Goal: Transaction & Acquisition: Purchase product/service

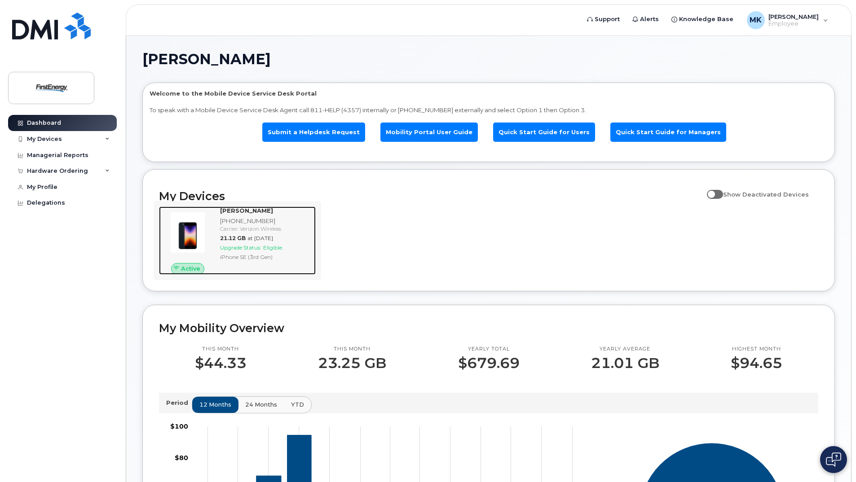
click at [211, 225] on div at bounding box center [187, 233] width 57 height 52
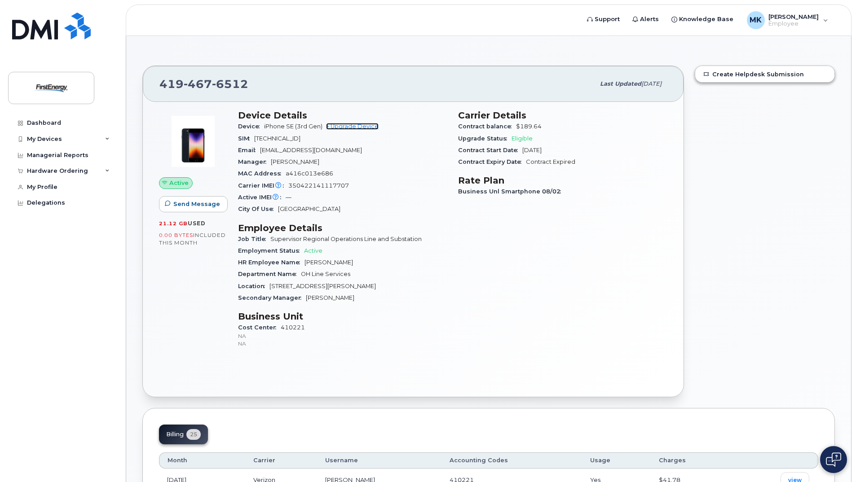
click at [361, 128] on link "+ Upgrade Device" at bounding box center [352, 126] width 53 height 7
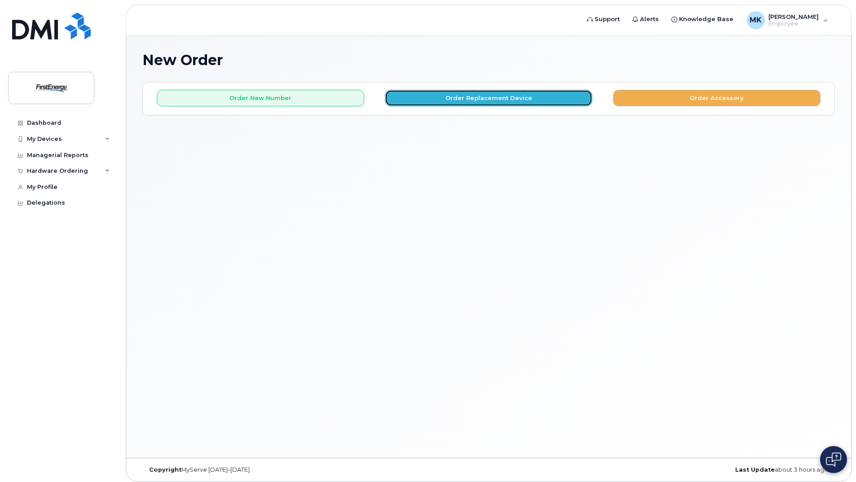
click at [492, 100] on button "Order Replacement Device" at bounding box center [488, 98] width 207 height 17
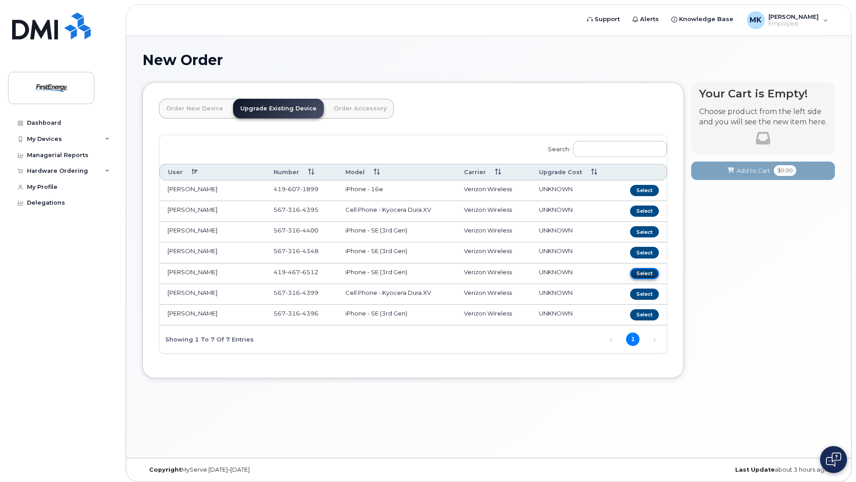
click at [646, 273] on button "Select" at bounding box center [644, 273] width 29 height 11
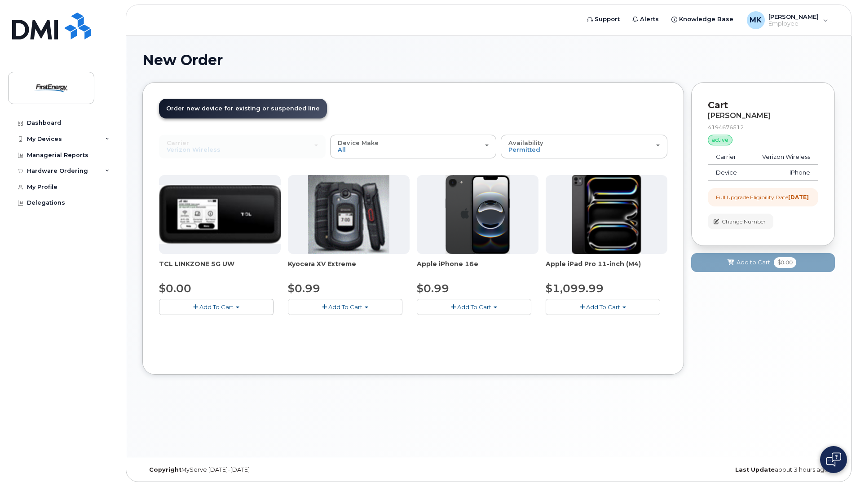
click at [492, 307] on button "Add To Cart" at bounding box center [474, 307] width 114 height 16
click at [488, 323] on link "$0.99 - 2 Year Upgrade" at bounding box center [462, 323] width 87 height 11
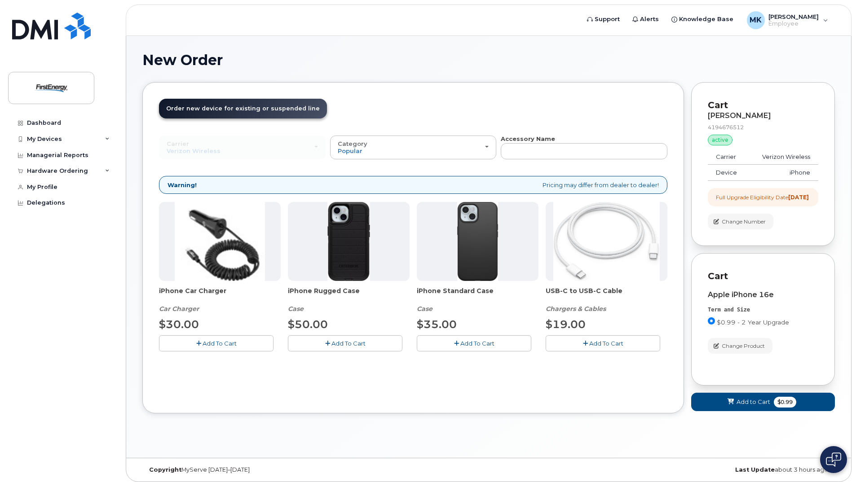
click at [328, 342] on icon "button" at bounding box center [327, 344] width 5 height 6
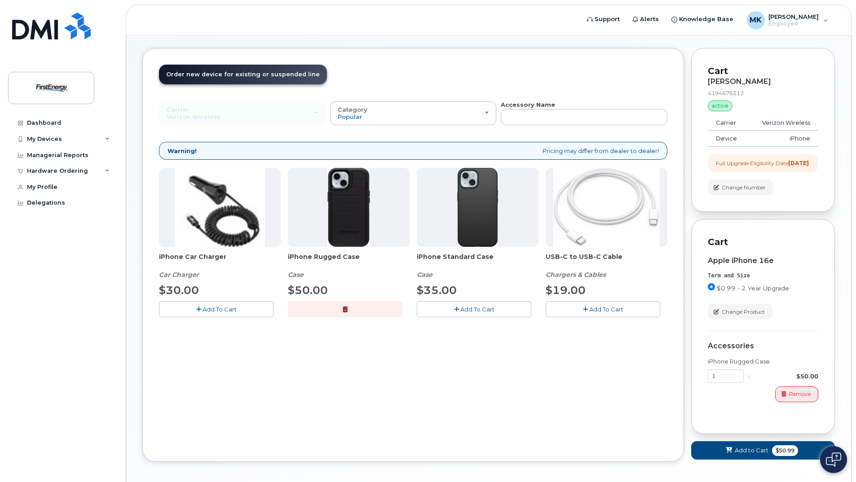
scroll to position [80, 0]
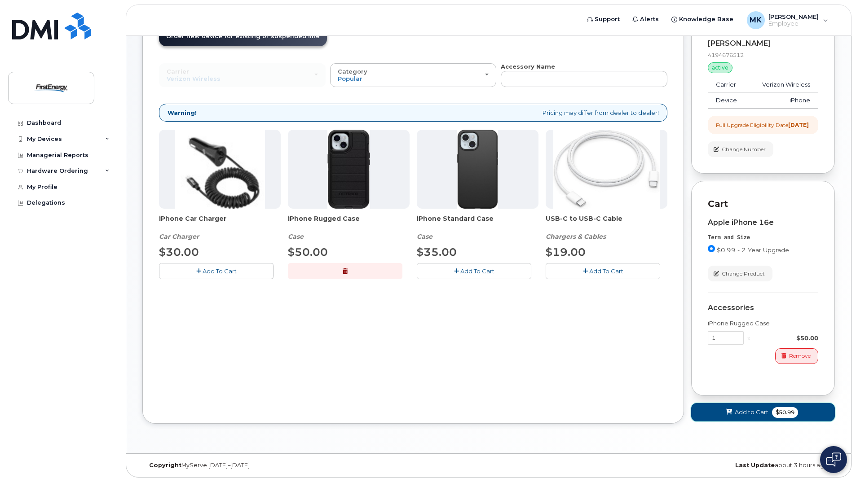
click at [749, 414] on span "Add to Cart" at bounding box center [751, 412] width 34 height 9
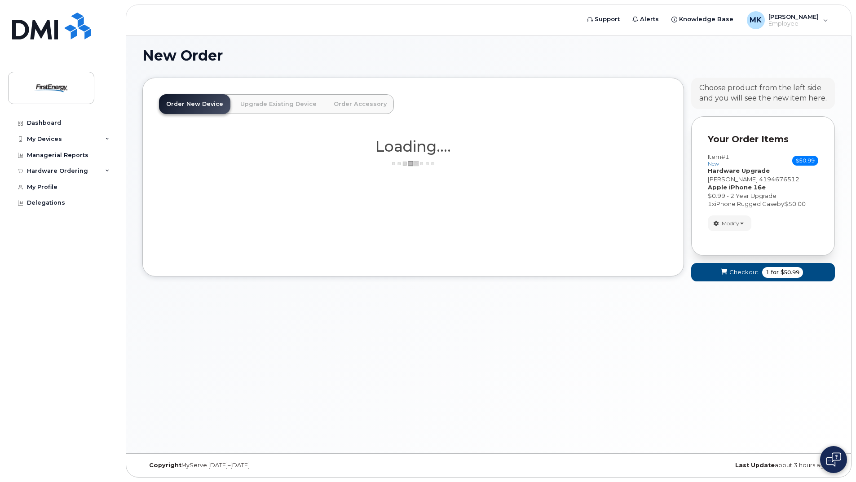
scroll to position [4, 0]
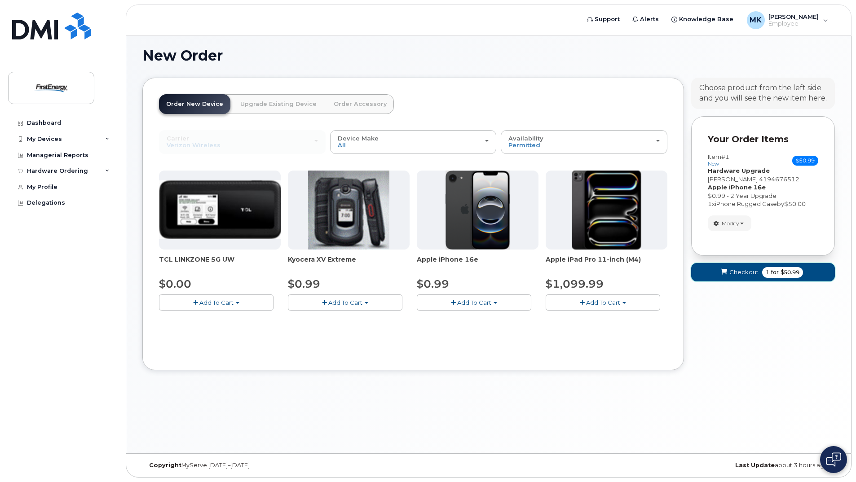
click at [739, 277] on span "Checkout" at bounding box center [743, 272] width 29 height 9
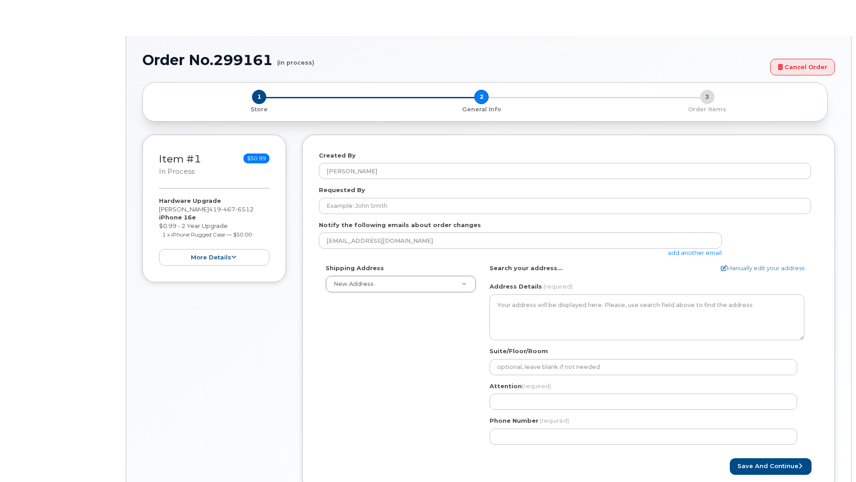
select select
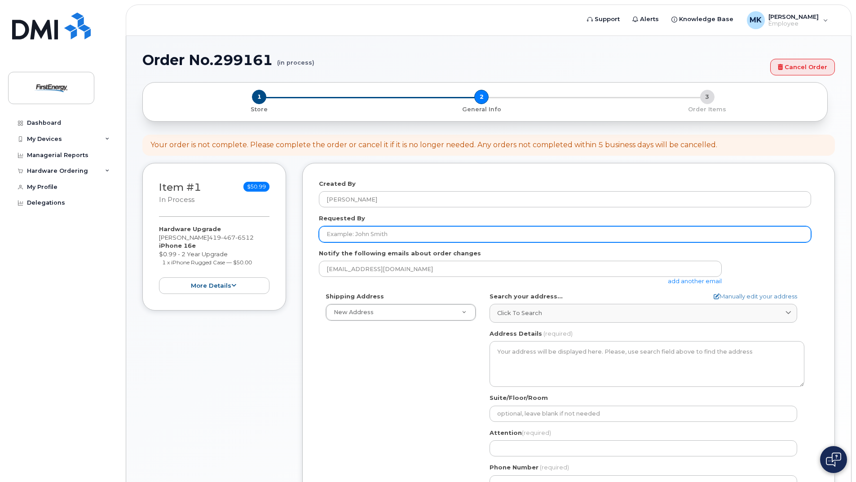
click at [408, 233] on input "Requested By" at bounding box center [565, 234] width 492 height 16
type input "M"
type input "Ken Myerholtz"
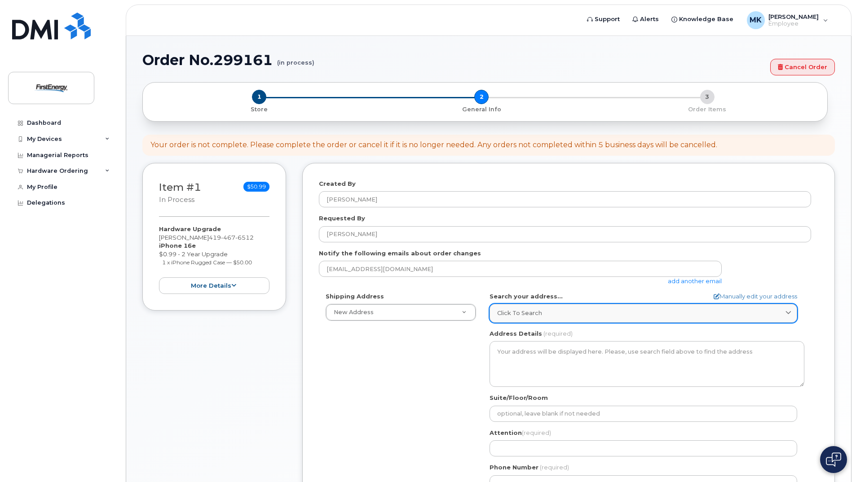
click at [788, 311] on icon at bounding box center [788, 314] width 6 height 6
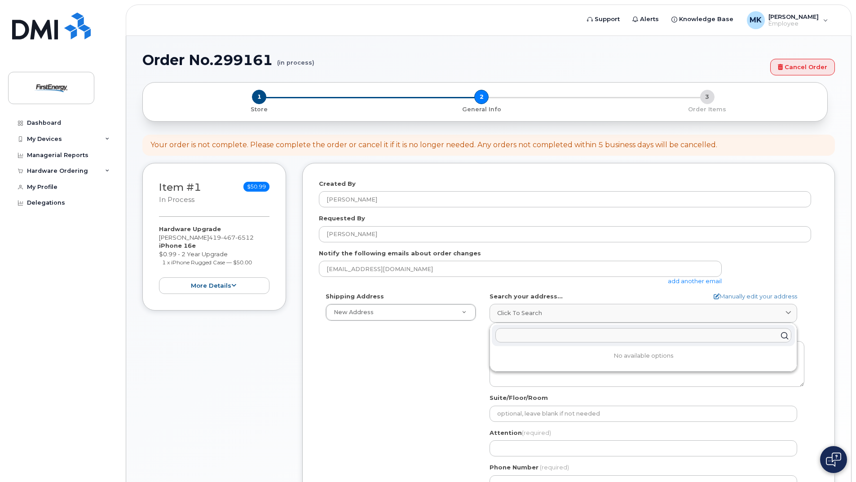
click at [545, 337] on input "text" at bounding box center [643, 336] width 296 height 14
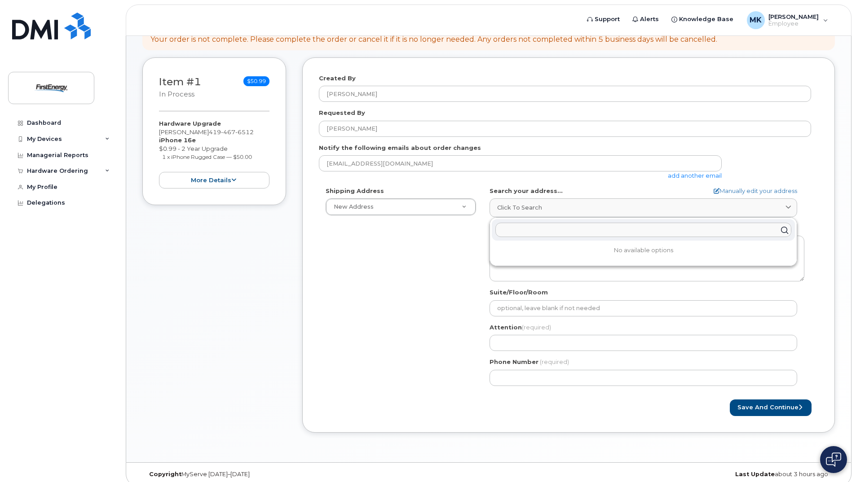
scroll to position [114, 0]
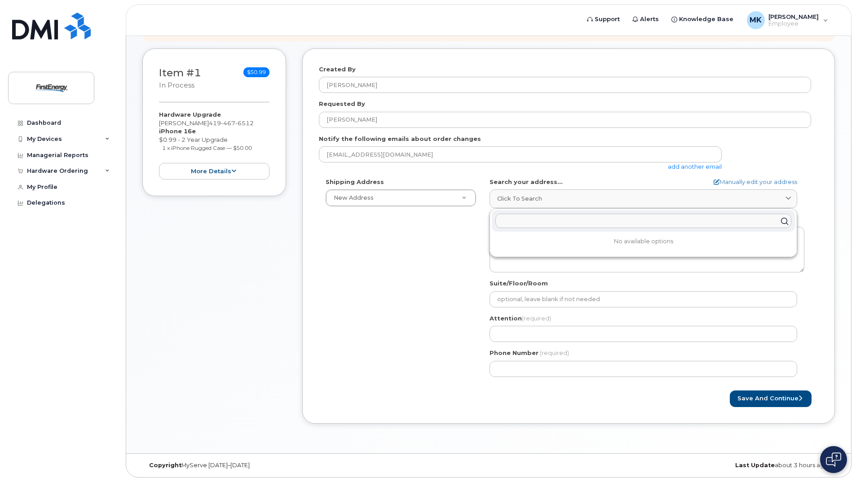
click at [523, 221] on input "text" at bounding box center [643, 221] width 296 height 14
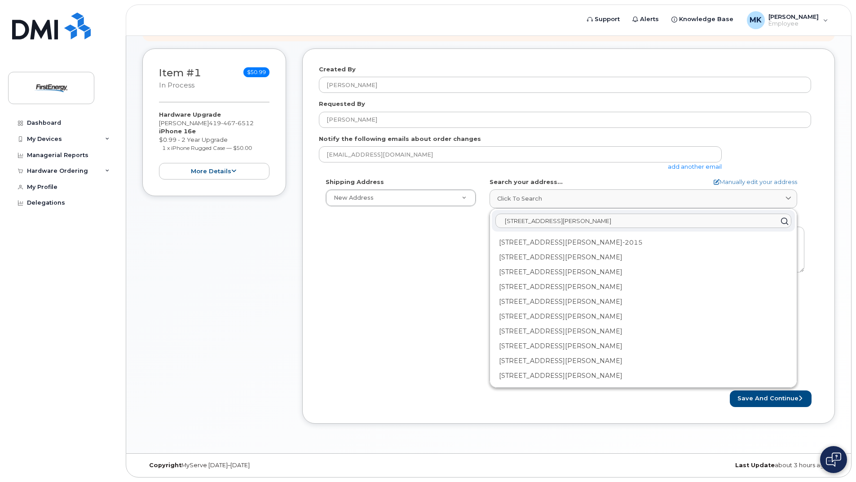
scroll to position [73, 0]
type input "134 lawrence ave"
click at [584, 350] on div "134 Lawrence Ave Wauseon OH 43567-1370" at bounding box center [643, 347] width 303 height 15
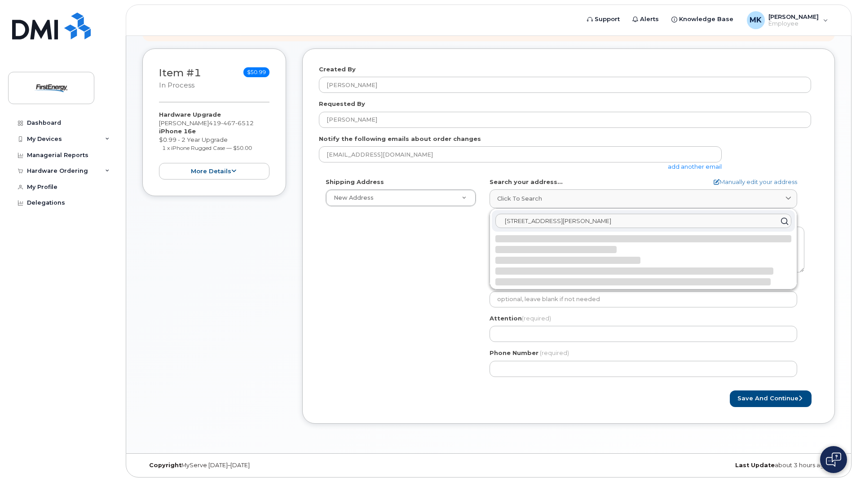
select select
type textarea "134 Lawrence Ave WAUSEON OH 43567-1370 UNITED STATES"
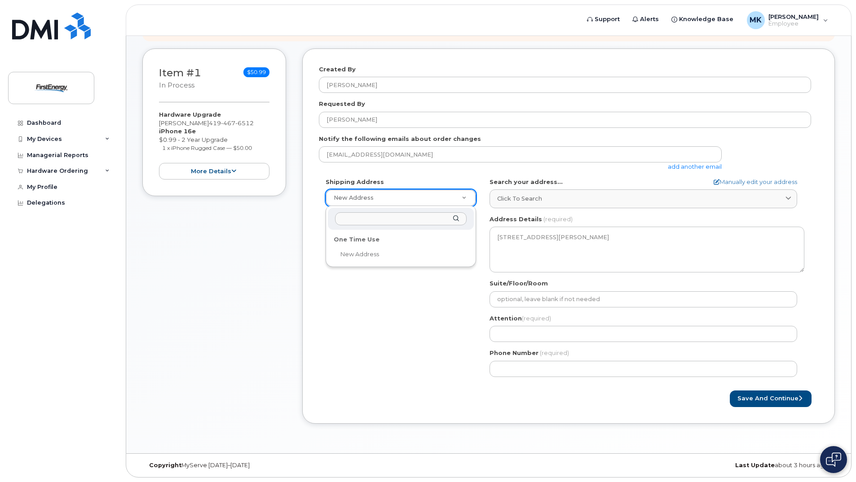
click at [367, 218] on input "text" at bounding box center [401, 218] width 132 height 13
type input "134 Lawrence Ave, Wauseon, Oh 43567"
click at [454, 221] on div "134 Lawrence Ave, Wauseon, Oh 43567" at bounding box center [401, 219] width 146 height 22
click at [455, 219] on div "134 Lawrence Ave, Wauseon, Oh 43567" at bounding box center [401, 219] width 146 height 22
click at [458, 217] on div "134 Lawrence Ave, Wauseon, Oh 43567" at bounding box center [401, 219] width 146 height 22
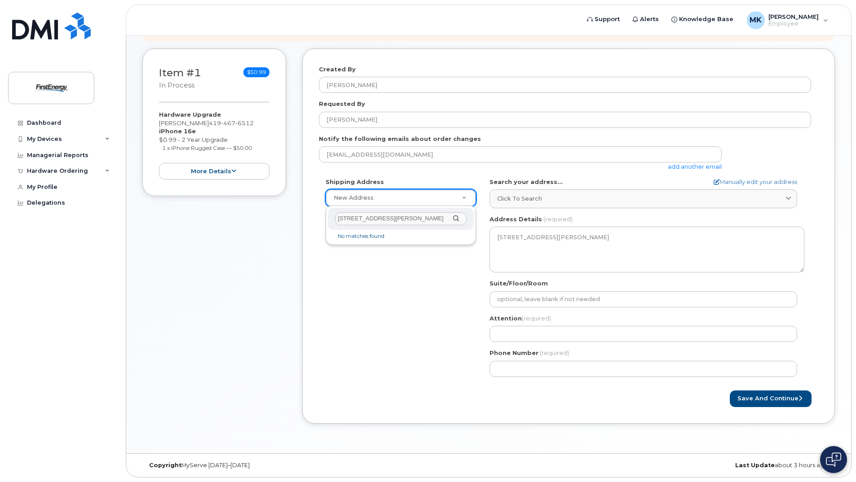
click at [457, 218] on div "134 Lawrence Ave, Wauseon, Oh 43567" at bounding box center [401, 219] width 146 height 22
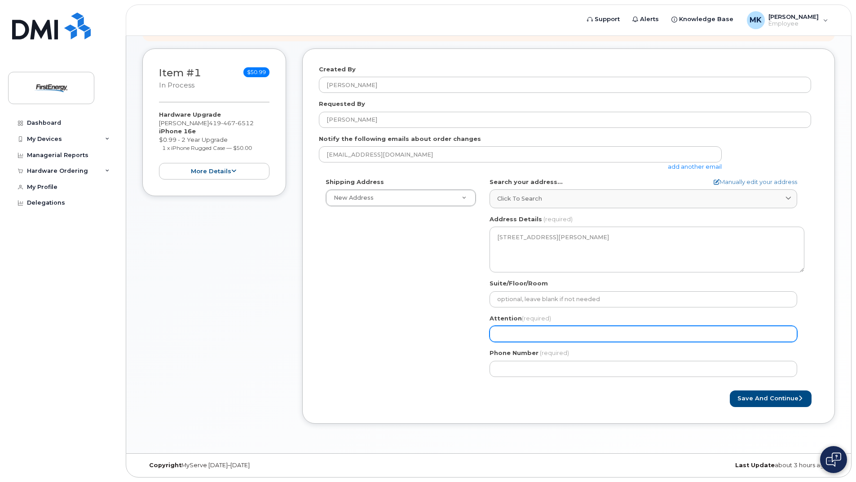
click at [532, 335] on input "Attention (required)" at bounding box center [643, 334] width 308 height 16
select select
type input "K"
select select
type input "Ke"
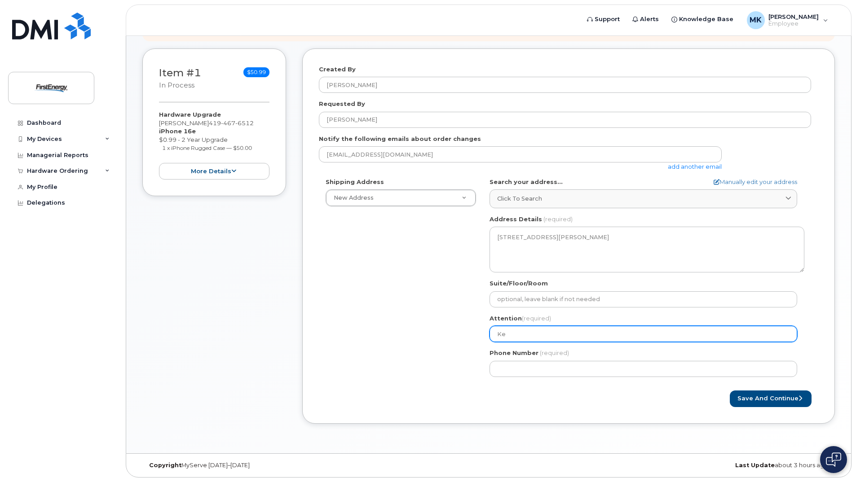
select select
type input "Ken"
select select
type input "Ken M"
select select
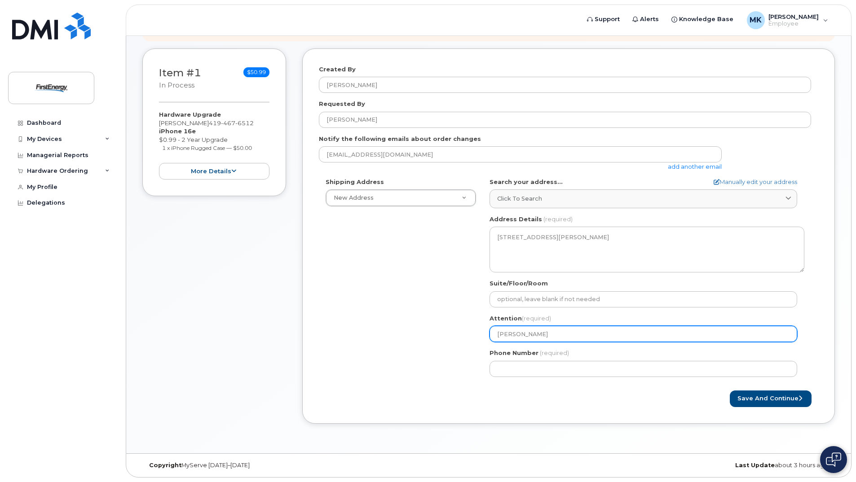
type input "Ken My"
select select
type input "Ken Mye"
select select
type input "Ken Myer"
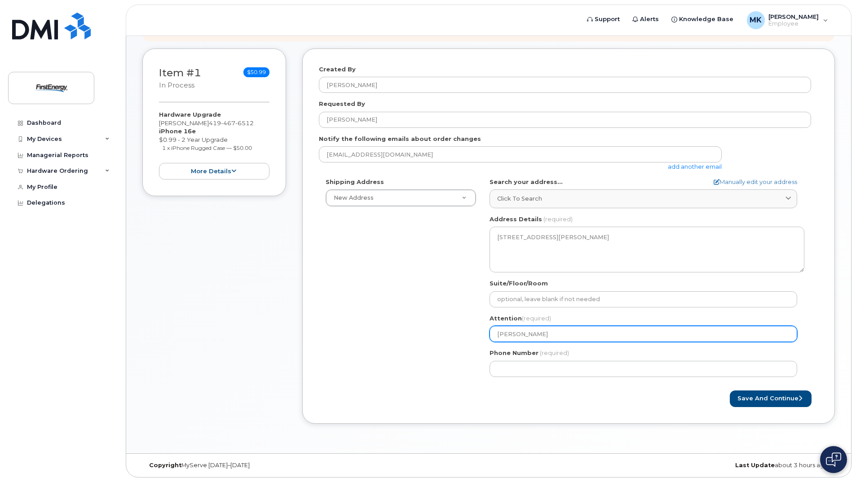
select select
type input "Ken Myerh"
select select
type input "Ken Myerho"
select select
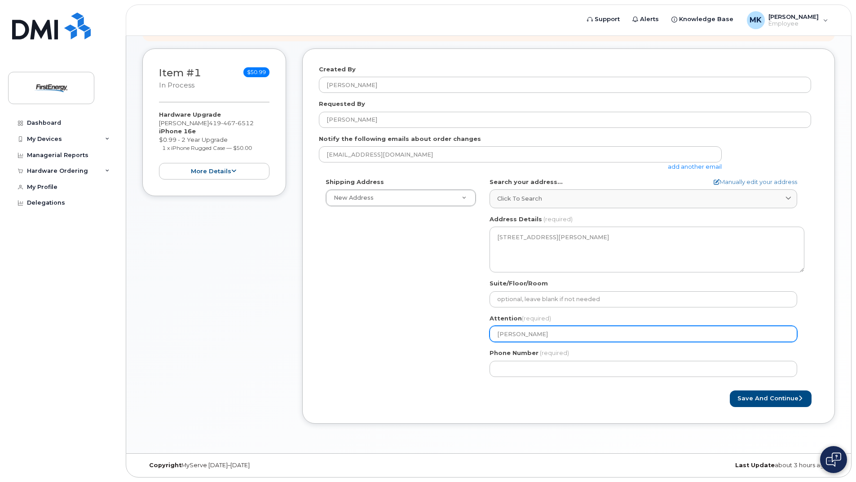
type input "Ken Myerhol"
select select
type input "Ken Myerholt"
select select
type input "Ken Myerholtz"
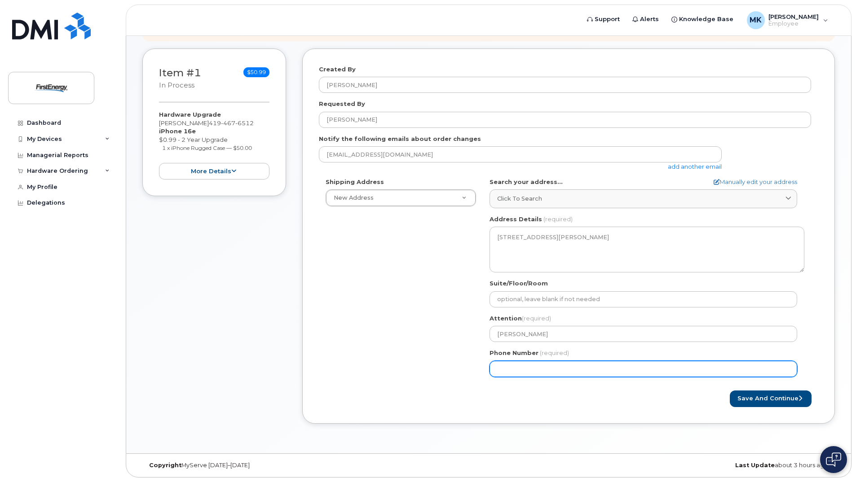
click at [535, 370] on input "Phone Number" at bounding box center [643, 369] width 308 height 16
type input "419467651"
select select
type input "4194676512"
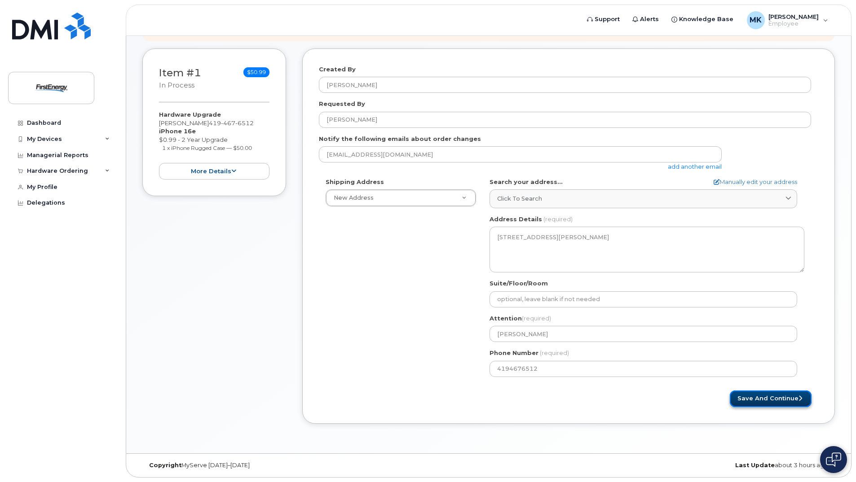
click at [754, 399] on button "Save and Continue" at bounding box center [771, 399] width 82 height 17
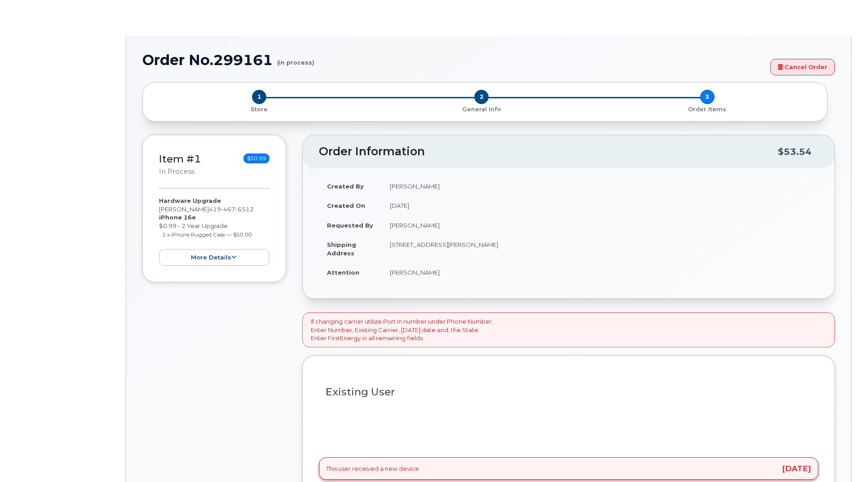
type input "2078032"
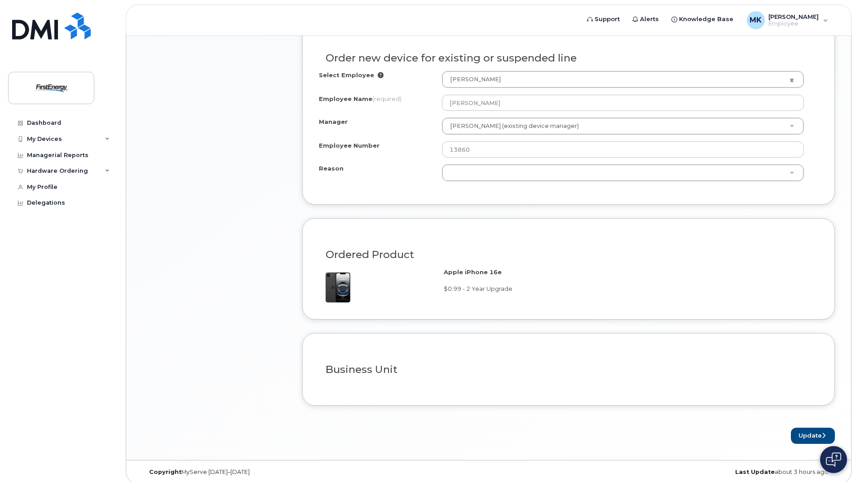
scroll to position [478, 0]
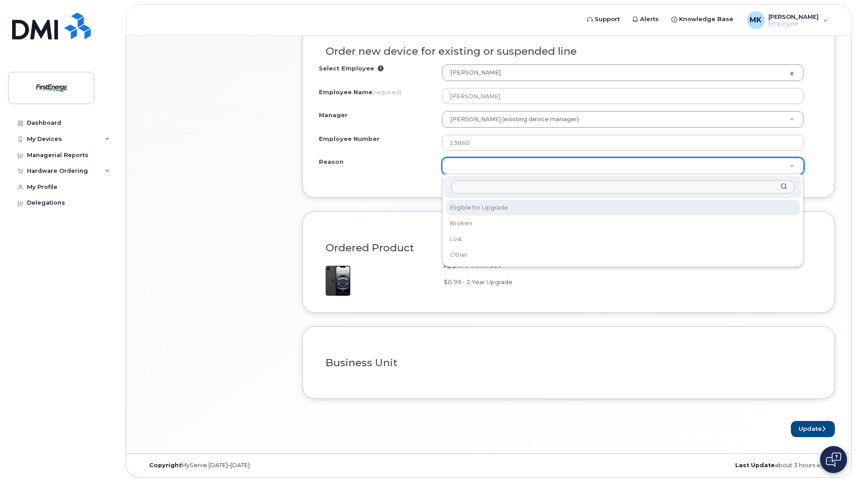
select select "eligible_for_upgrade"
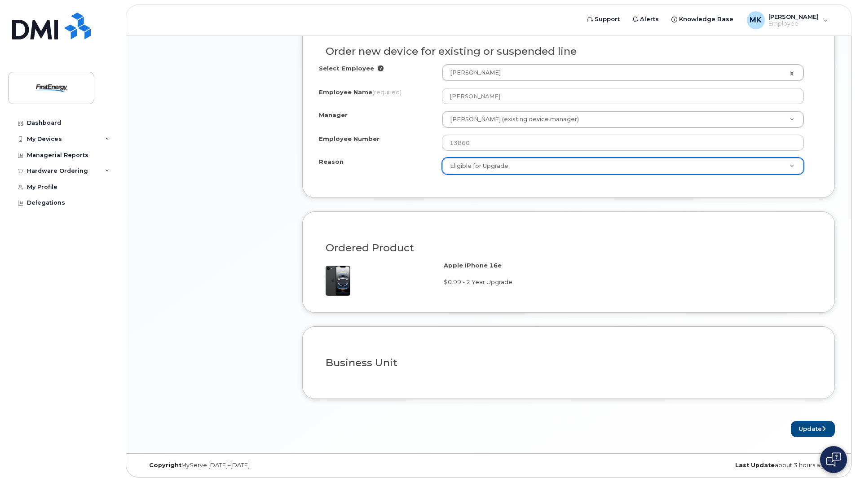
scroll to position [433, 0]
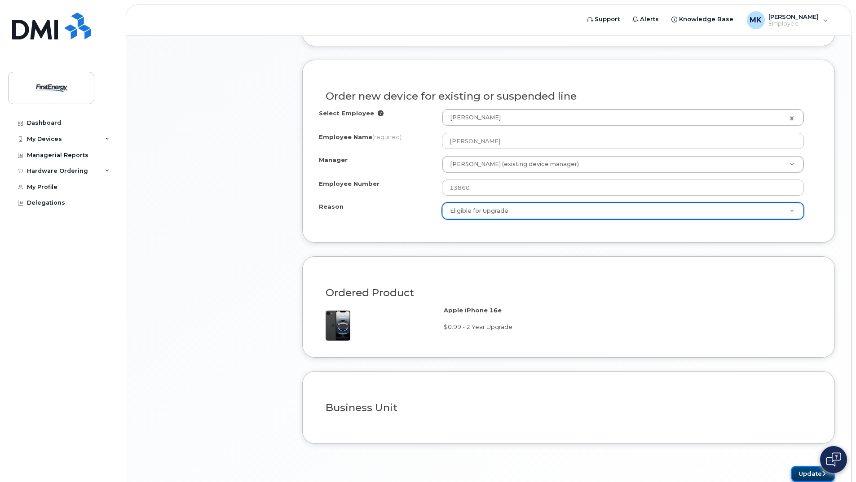
click at [810, 473] on button "Update" at bounding box center [813, 474] width 44 height 17
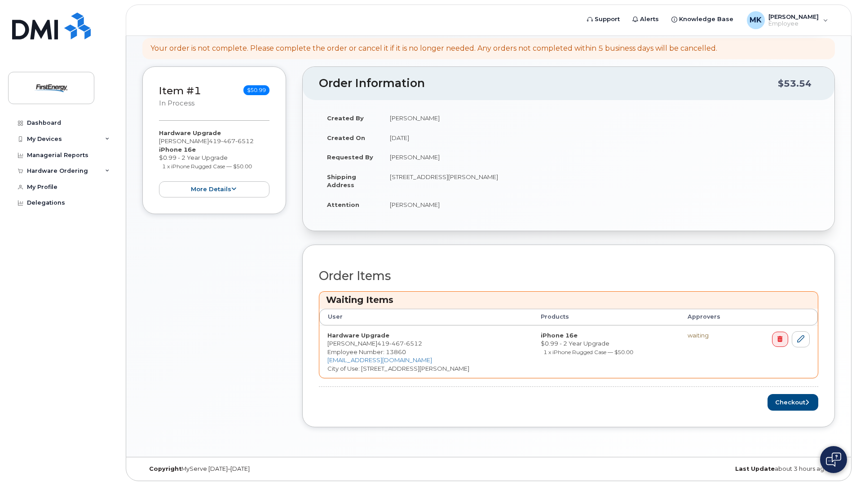
scroll to position [138, 0]
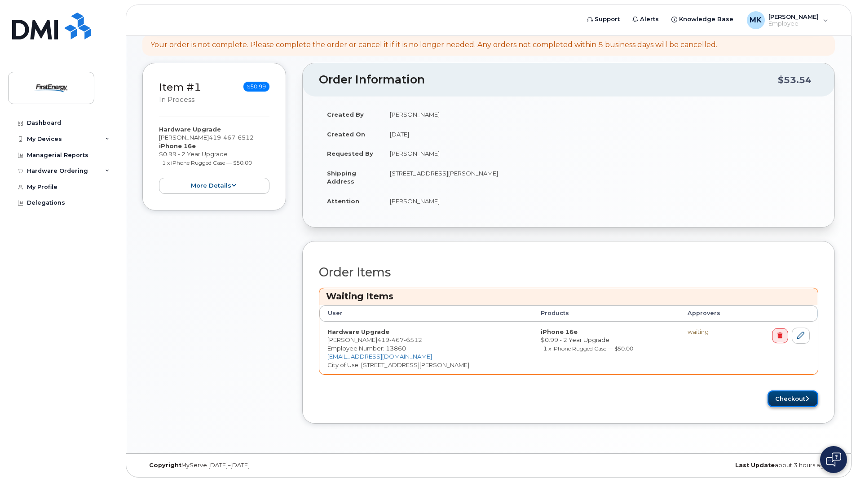
click at [797, 399] on button "Checkout" at bounding box center [792, 399] width 51 height 17
